Goal: Transaction & Acquisition: Purchase product/service

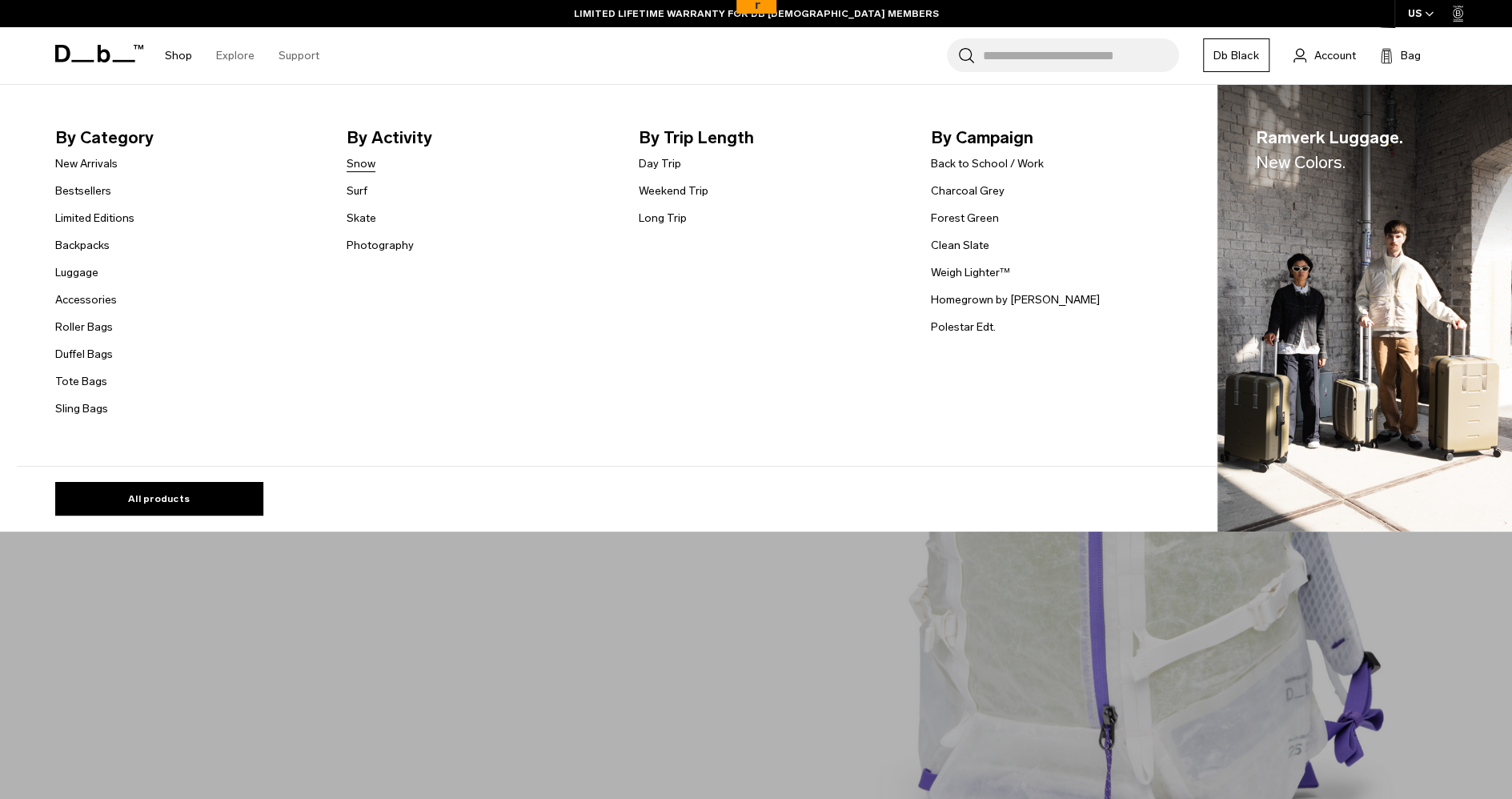
click at [375, 160] on link "Snow" at bounding box center [361, 164] width 29 height 17
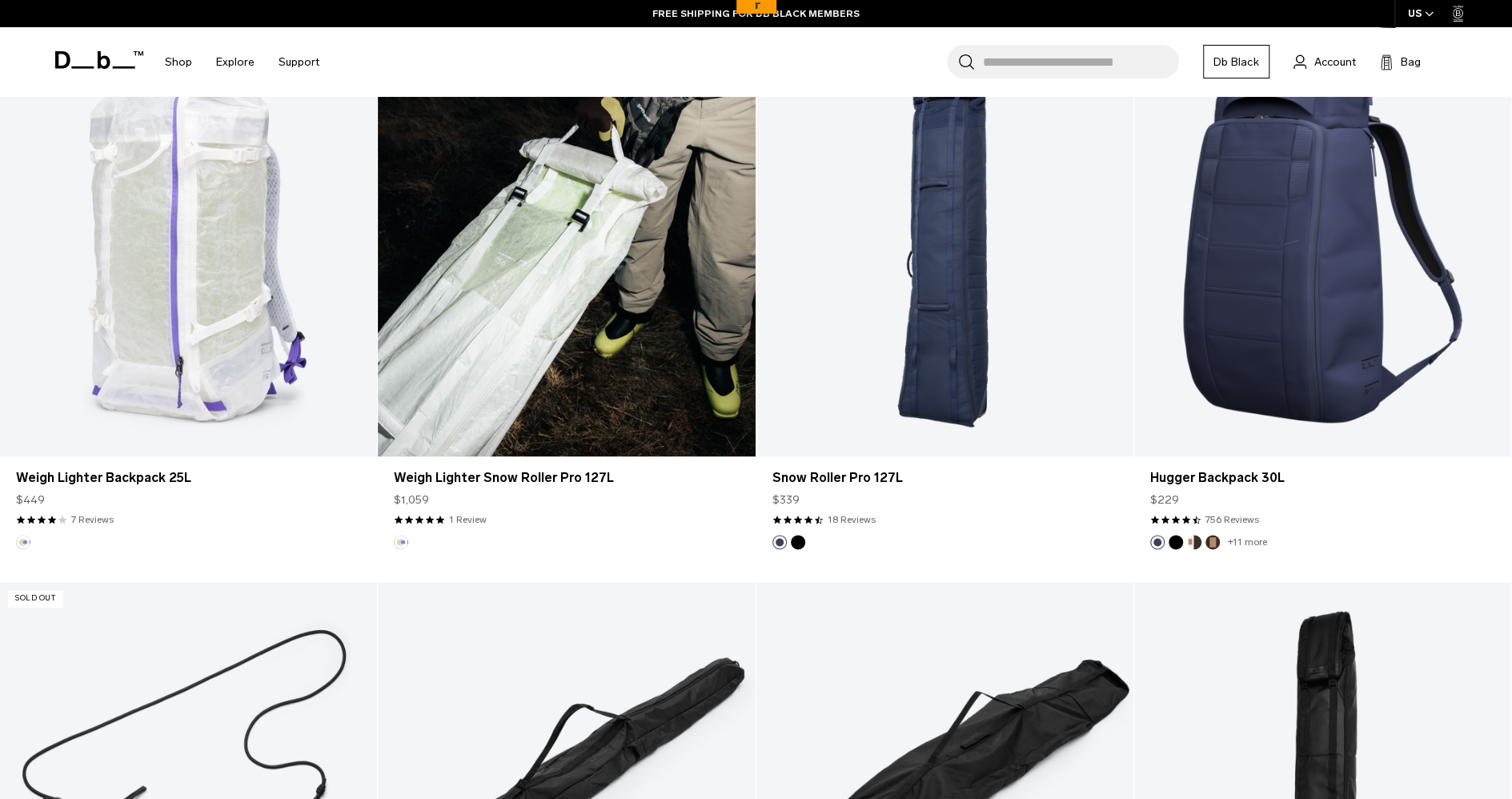
scroll to position [1361, 0]
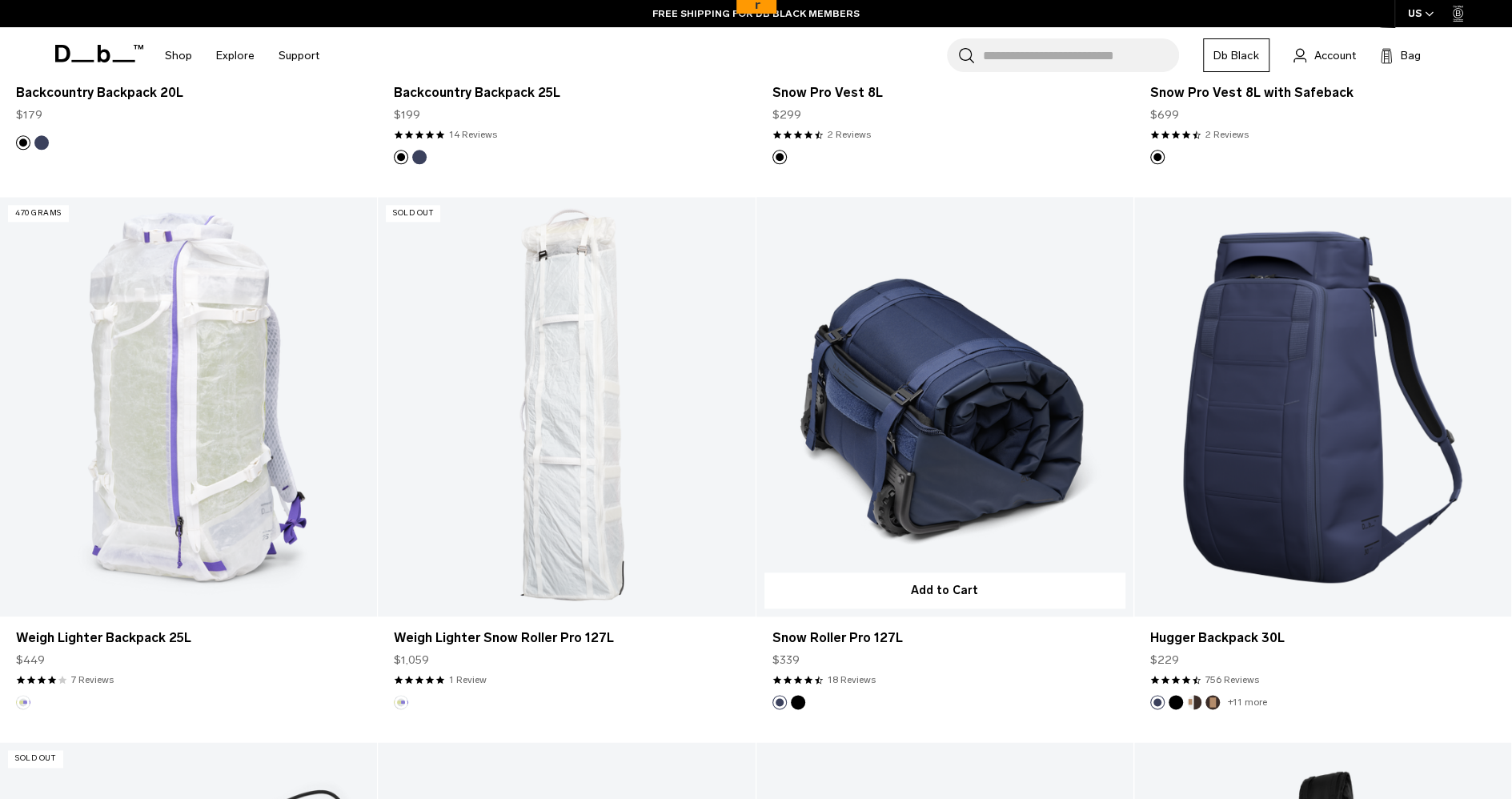
click at [793, 704] on button "Black Out" at bounding box center [798, 701] width 15 height 15
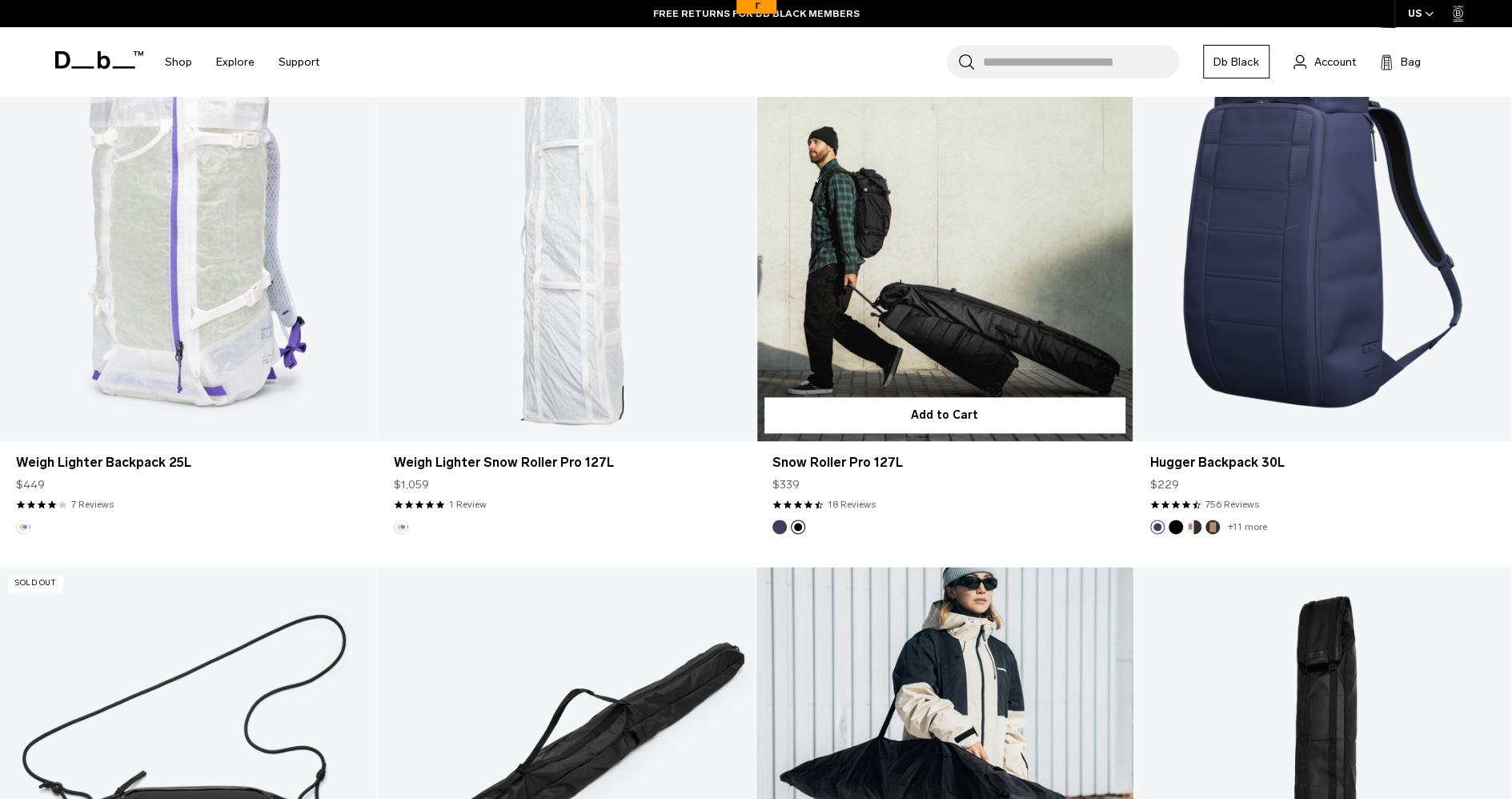
scroll to position [1521, 0]
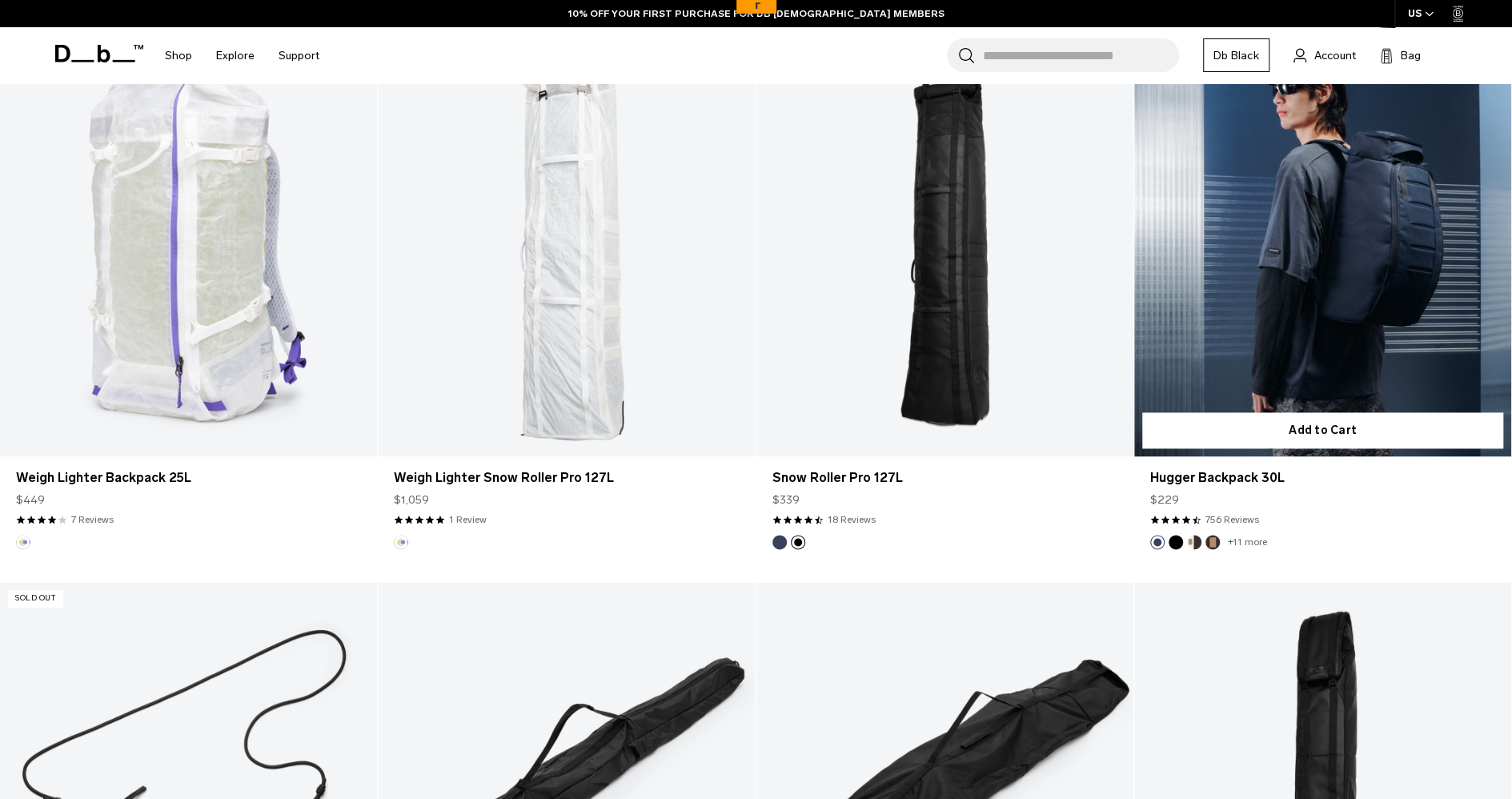
click at [1204, 543] on img "Espresso" at bounding box center [1212, 542] width 18 height 18
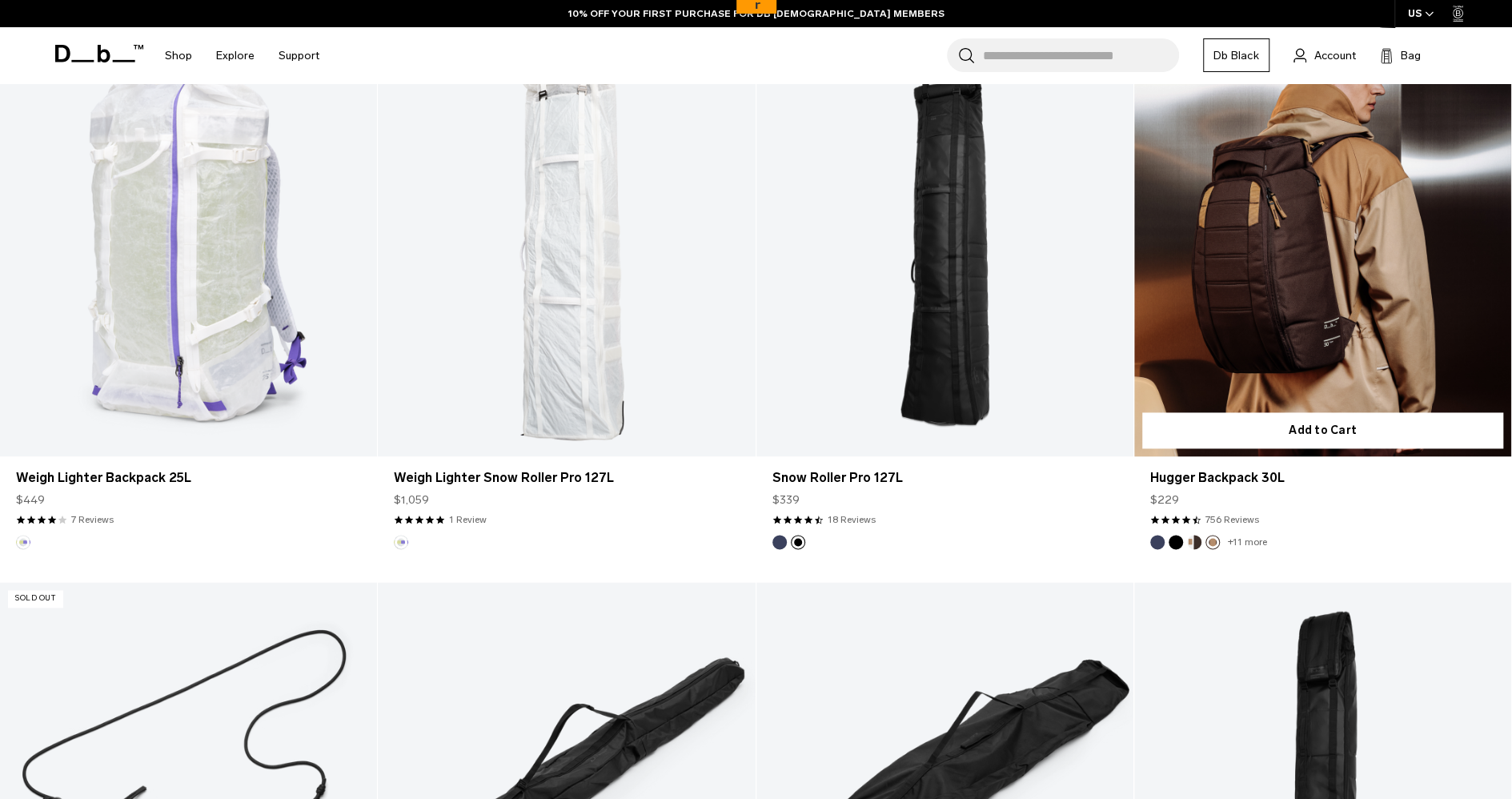
click at [1302, 325] on link "Hugger Backpack 30L Espresso" at bounding box center [1322, 246] width 377 height 419
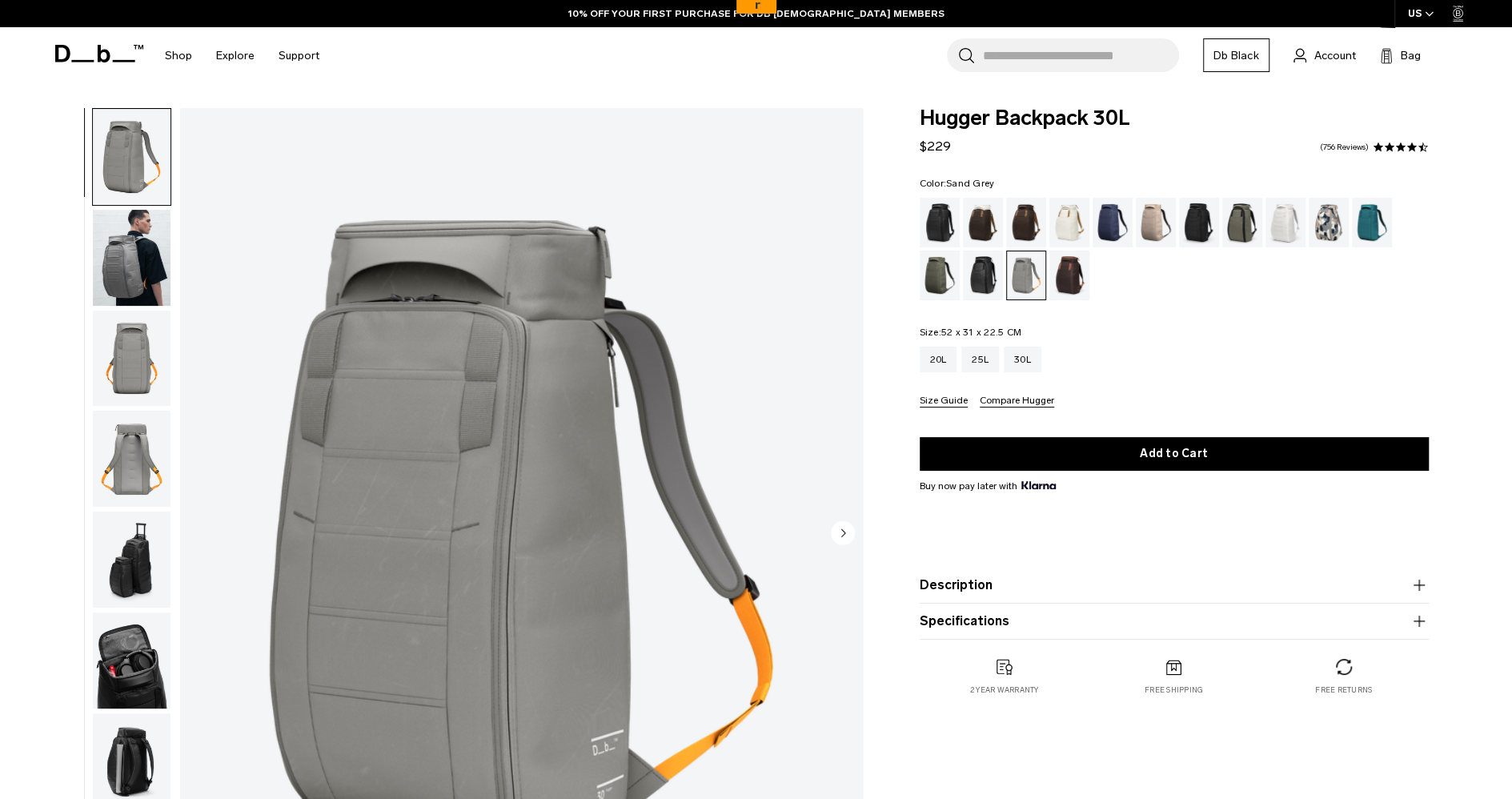
click at [87, 47] on icon at bounding box center [99, 53] width 88 height 18
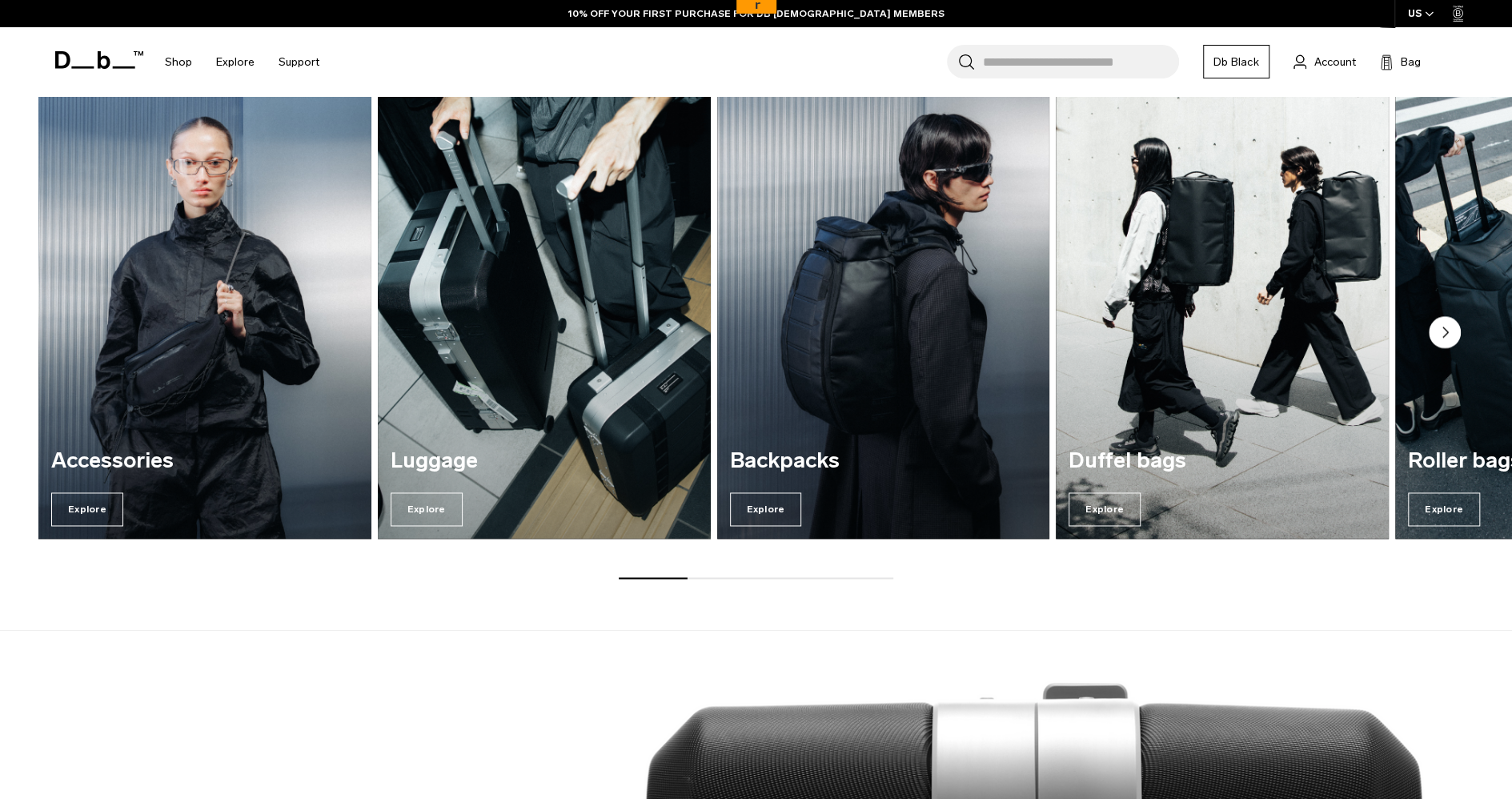
scroll to position [1833, 0]
